Goal: Task Accomplishment & Management: Manage account settings

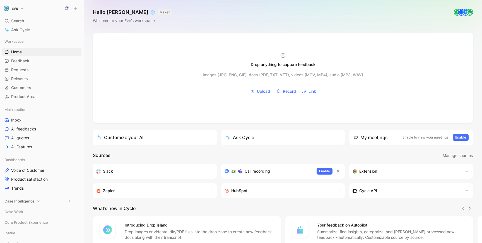
scroll to position [35, 0]
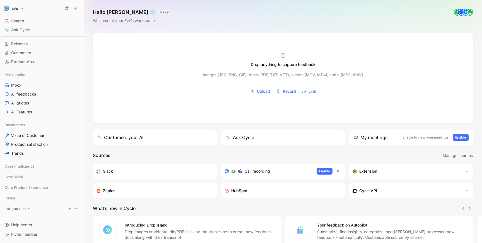
click at [25, 207] on span "Integrations" at bounding box center [14, 209] width 21 height 6
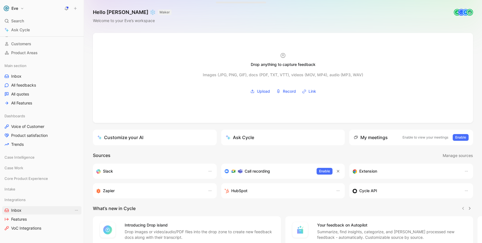
scroll to position [52, 0]
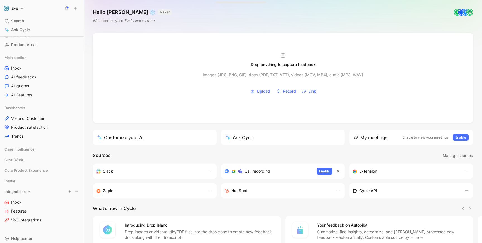
click at [27, 193] on icon at bounding box center [29, 192] width 4 height 4
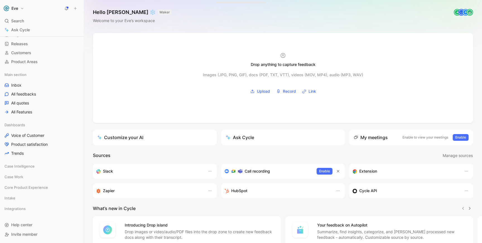
click at [19, 7] on button "Eve" at bounding box center [13, 8] width 23 height 8
click at [18, 57] on div "Workspace settings G then S" at bounding box center [38, 57] width 69 height 9
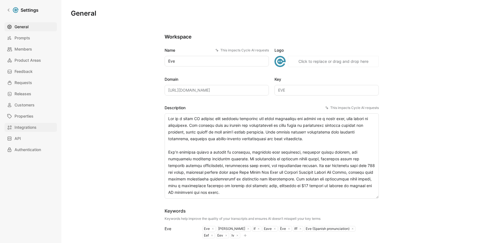
click at [28, 130] on span "Integrations" at bounding box center [26, 127] width 22 height 7
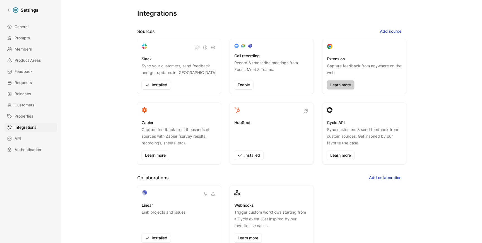
click at [342, 84] on link "Learn more" at bounding box center [340, 84] width 27 height 9
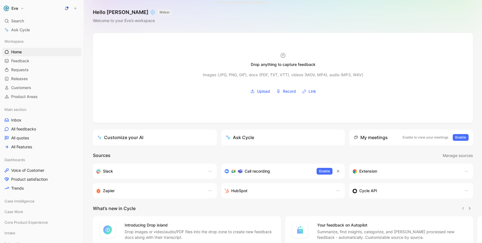
click at [22, 9] on button "Eve" at bounding box center [13, 8] width 23 height 8
click at [22, 8] on div at bounding box center [241, 121] width 482 height 243
